Goal: Task Accomplishment & Management: Use online tool/utility

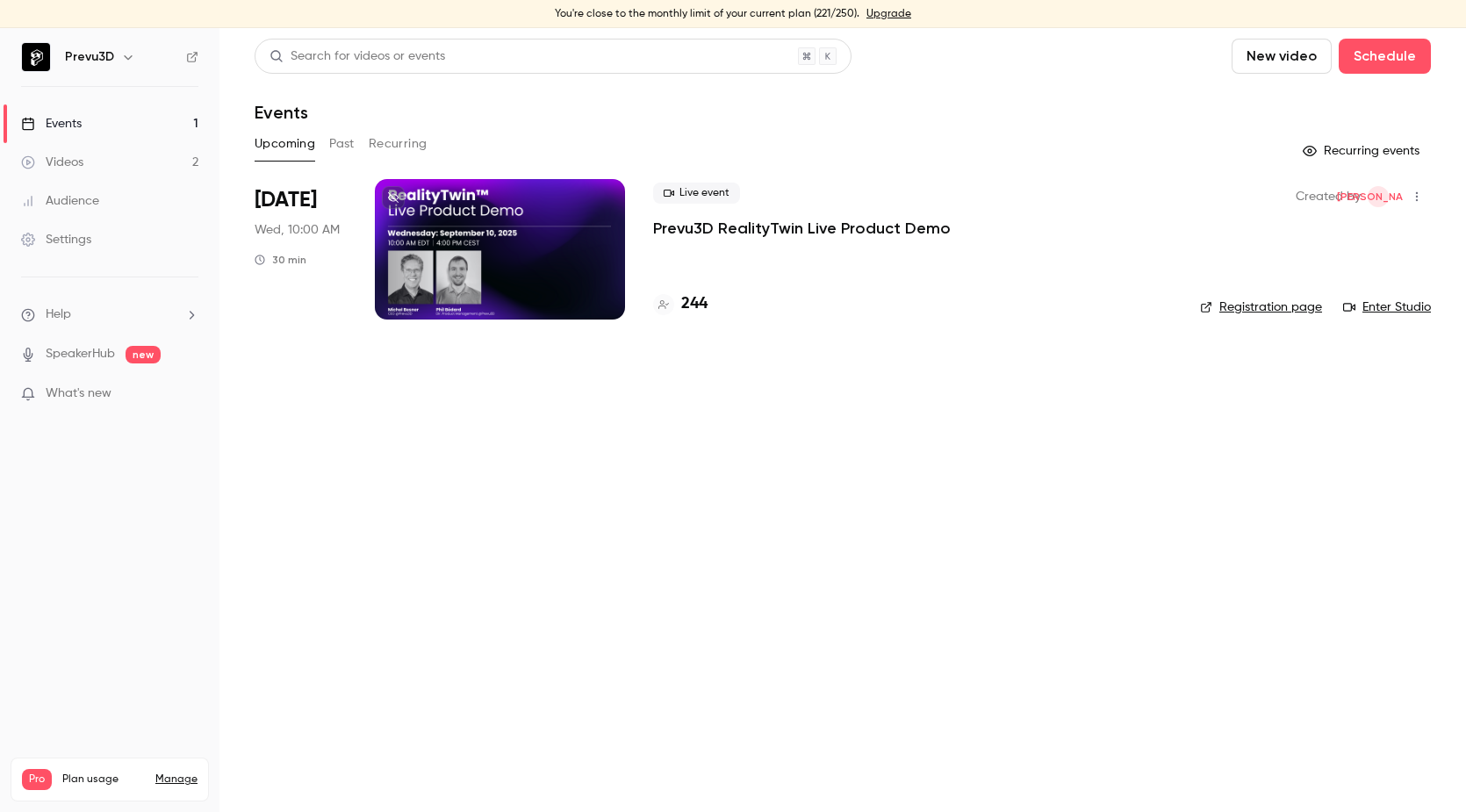
click at [775, 225] on p "Prevu3D RealityTwin Live Product Demo" at bounding box center [802, 228] width 298 height 21
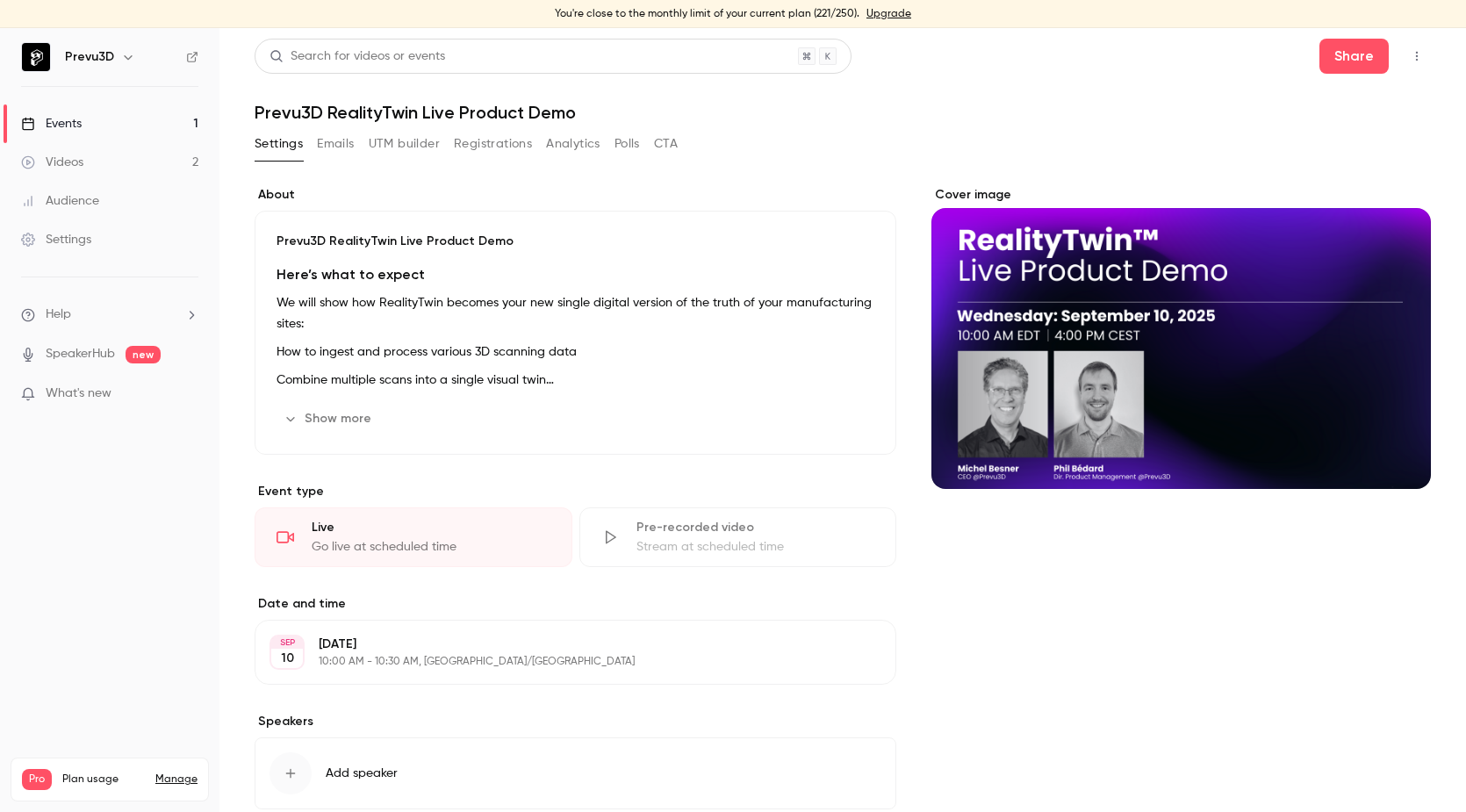
click at [1417, 61] on button "button" at bounding box center [1417, 56] width 28 height 28
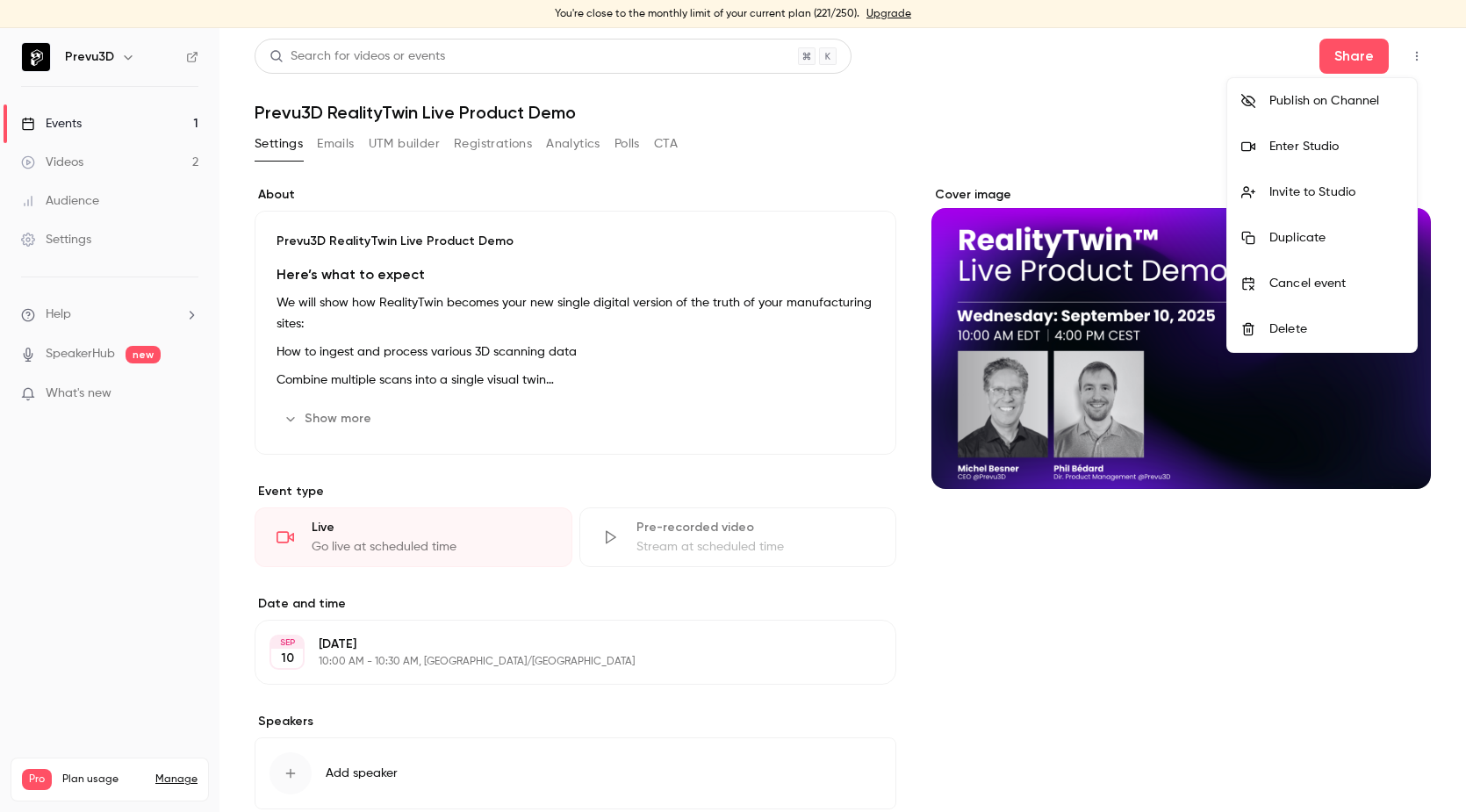
click at [1314, 138] on div "Enter Studio" at bounding box center [1336, 147] width 134 height 18
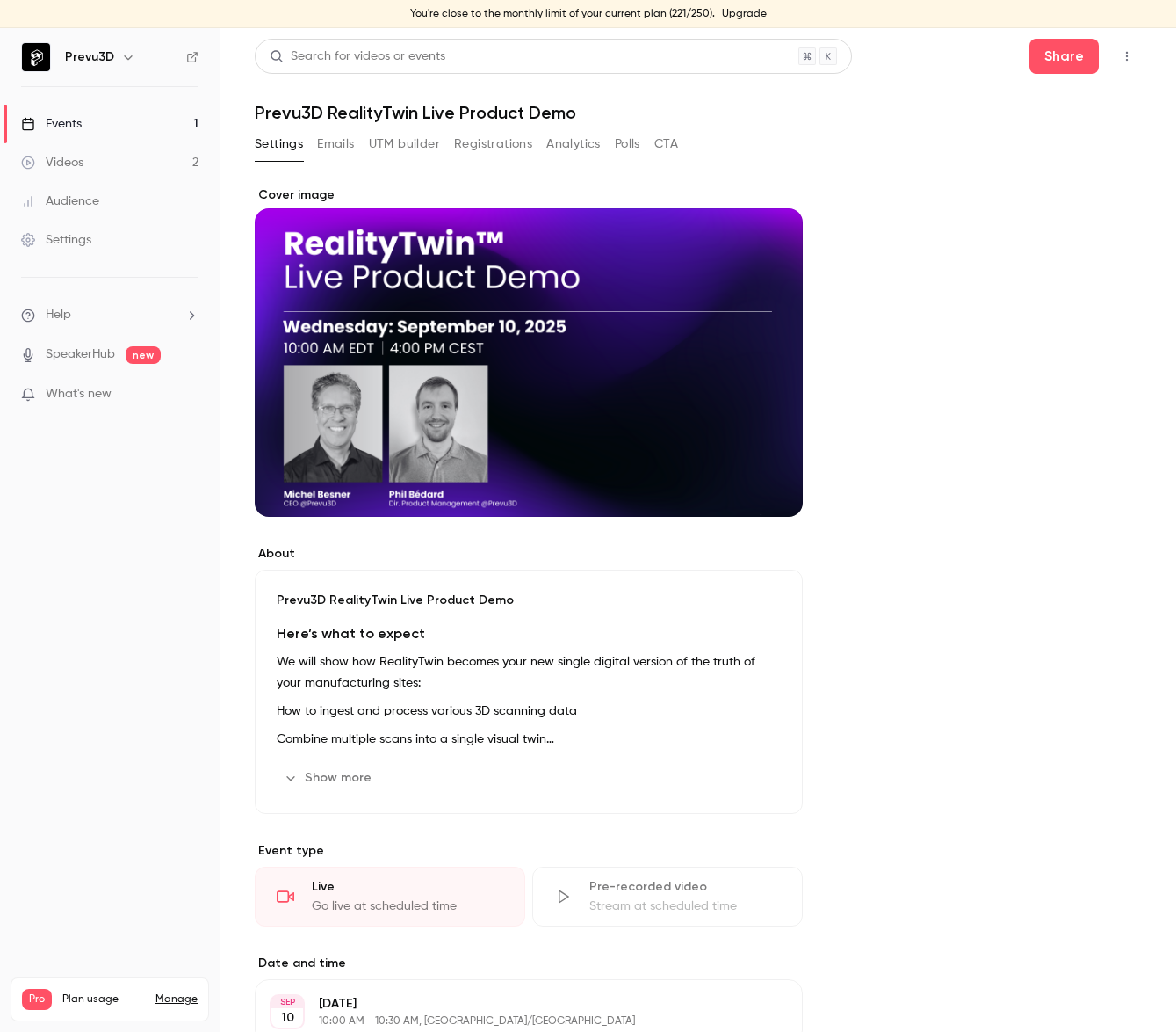
click at [1121, 62] on icon "button" at bounding box center [1128, 56] width 14 height 12
click at [1028, 139] on div "Enter Studio" at bounding box center [1047, 147] width 134 height 18
